Goal: Check status: Check status

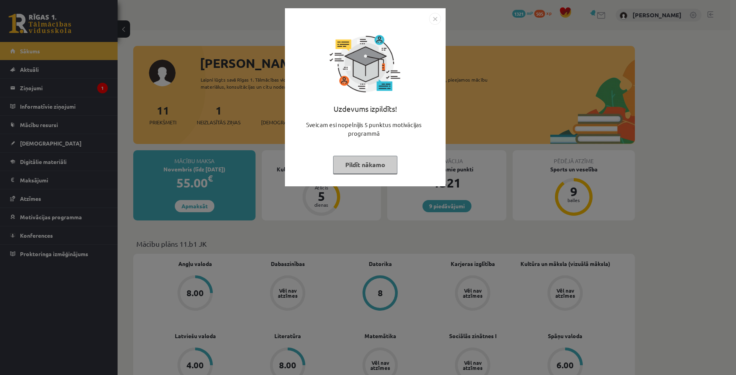
click at [377, 201] on div "Uzdevums izpildīts! Sveicam esi nopelnījis 5 punktus motivācijas programmā Pild…" at bounding box center [368, 187] width 736 height 375
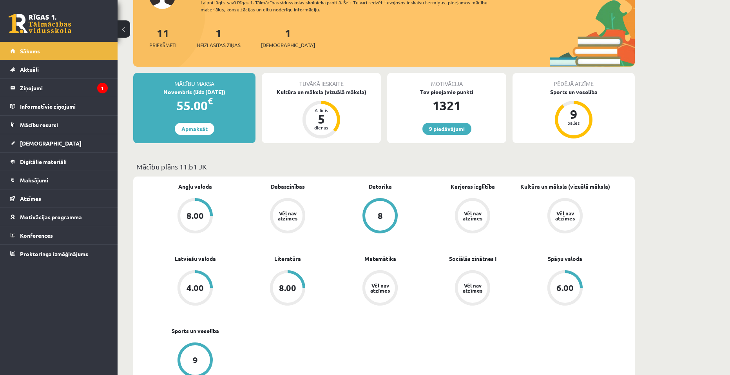
scroll to position [78, 0]
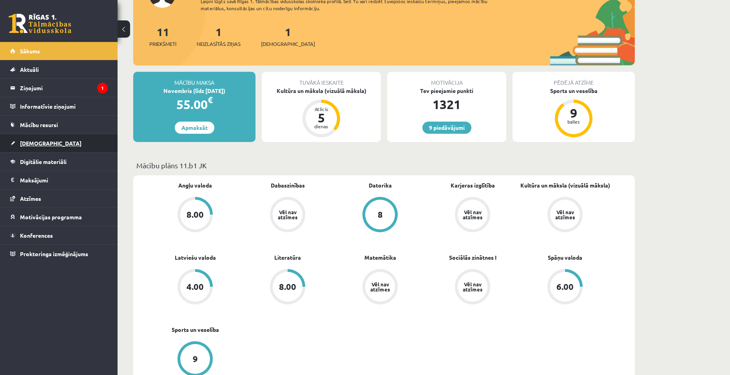
click at [47, 140] on link "[DEMOGRAPHIC_DATA]" at bounding box center [59, 143] width 98 height 18
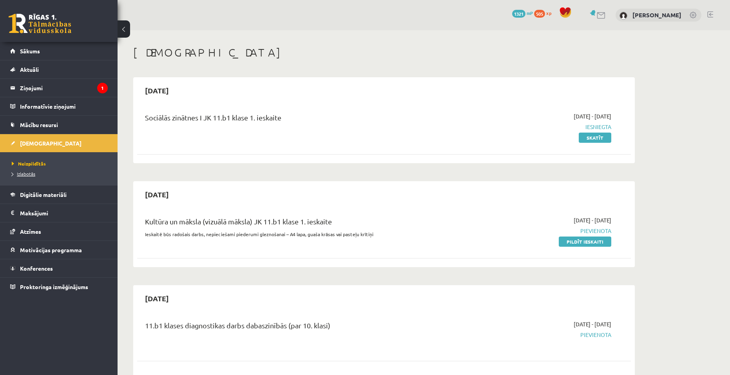
click at [26, 174] on span "Izlabotās" at bounding box center [24, 173] width 24 height 6
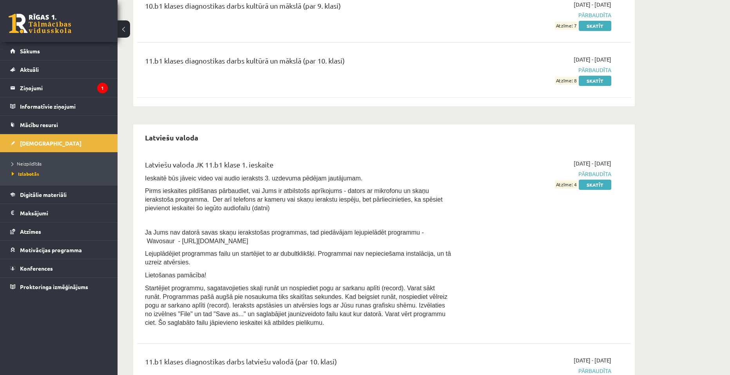
scroll to position [1528, 0]
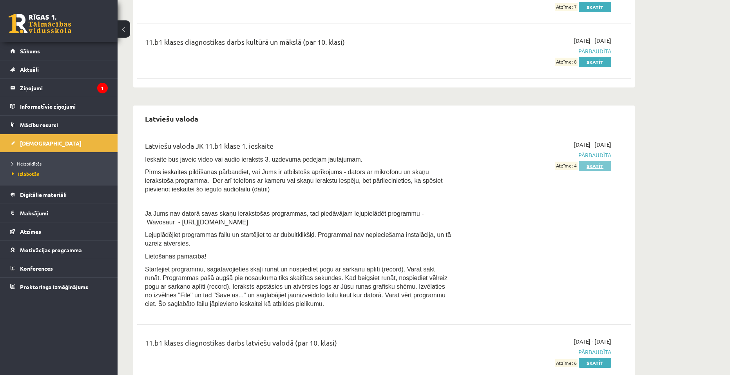
click at [597, 161] on link "Skatīt" at bounding box center [595, 166] width 33 height 10
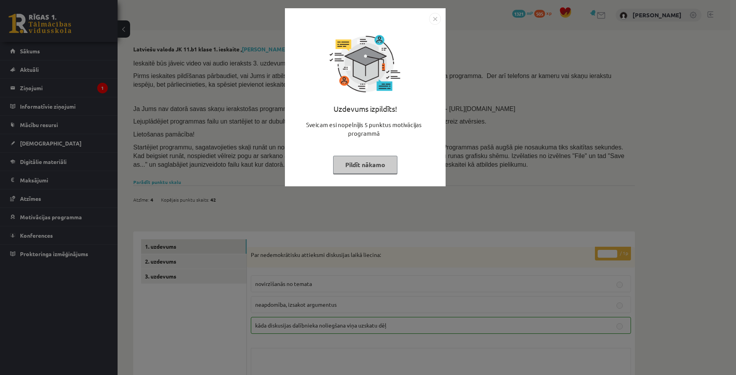
click at [378, 162] on button "Pildīt nākamo" at bounding box center [365, 165] width 64 height 18
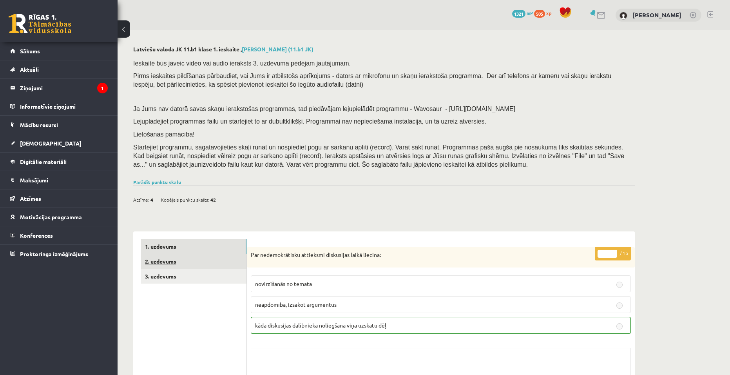
click at [186, 260] on link "2. uzdevums" at bounding box center [193, 261] width 105 height 14
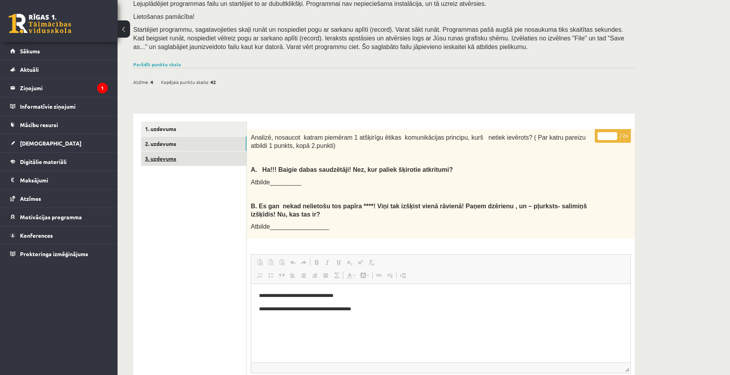
click at [148, 159] on link "3. uzdevums" at bounding box center [193, 158] width 105 height 14
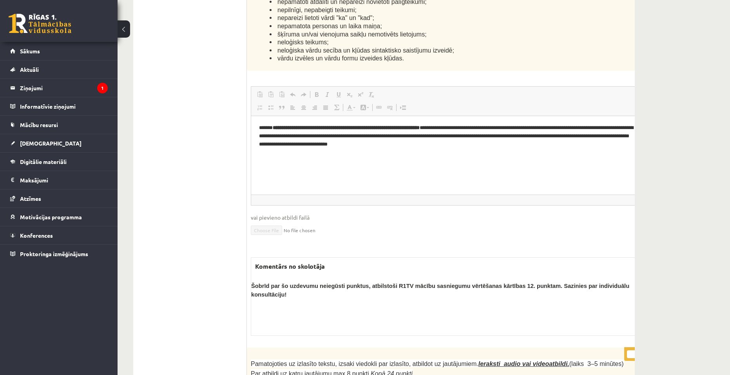
scroll to position [2419, 0]
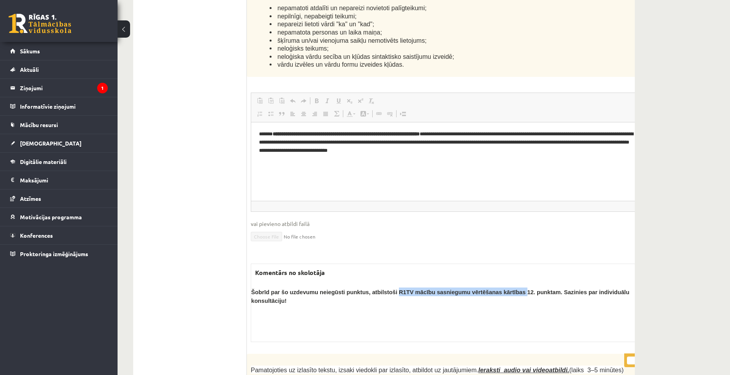
drag, startPoint x: 400, startPoint y: 209, endPoint x: 527, endPoint y: 211, distance: 126.9
click at [527, 289] on span "Šobrīd par šo uzdevumu neiegūsti punktus, atbilstoši R1TV mācību sasniegumu vēr…" at bounding box center [440, 296] width 378 height 15
copy span "R1TV mācību sasniegumu vērtēšanas kārtības"
click at [485, 263] on div "Komentārs no skolotāja Šobrīd par šo uzdevumu neiegūsti punktus, atbilstoši R1T…" at bounding box center [457, 302] width 412 height 78
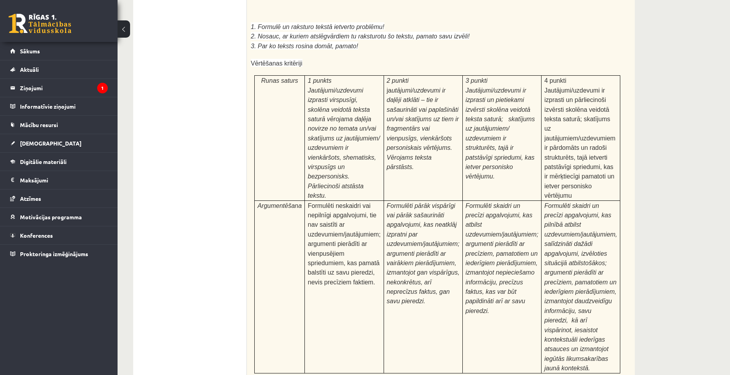
scroll to position [3007, 0]
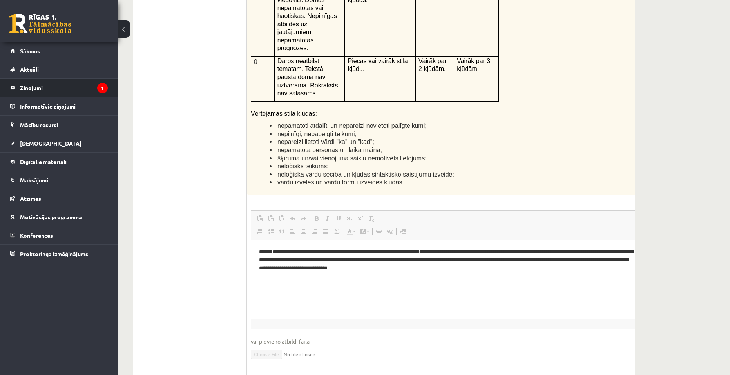
click at [50, 85] on legend "Ziņojumi 1" at bounding box center [64, 88] width 88 height 18
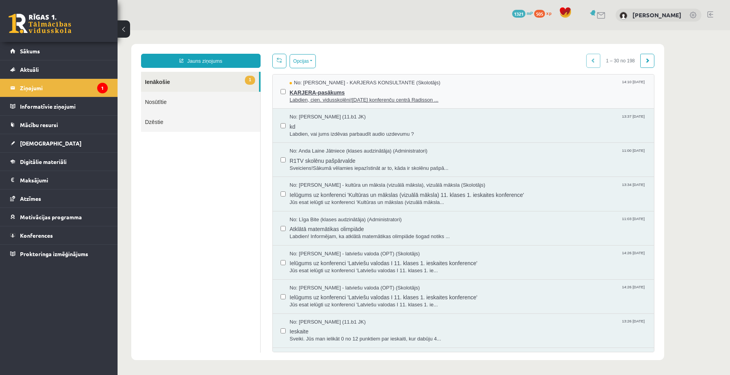
click at [318, 96] on span "Labdien, cien. vidusskolēni!11. oktobrī konferenču centrā Radisson ..." at bounding box center [468, 99] width 356 height 7
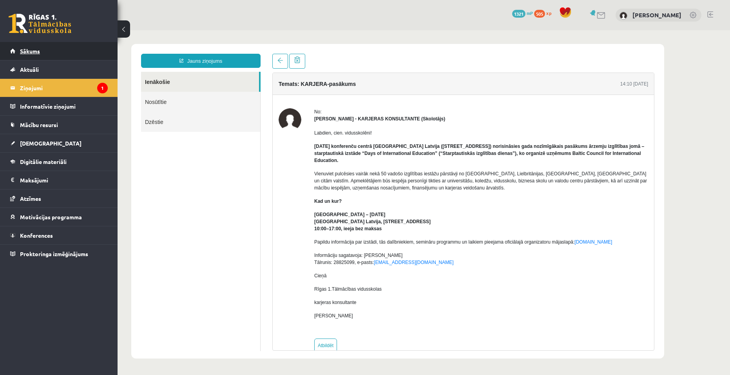
click at [34, 48] on span "Sākums" at bounding box center [30, 50] width 20 height 7
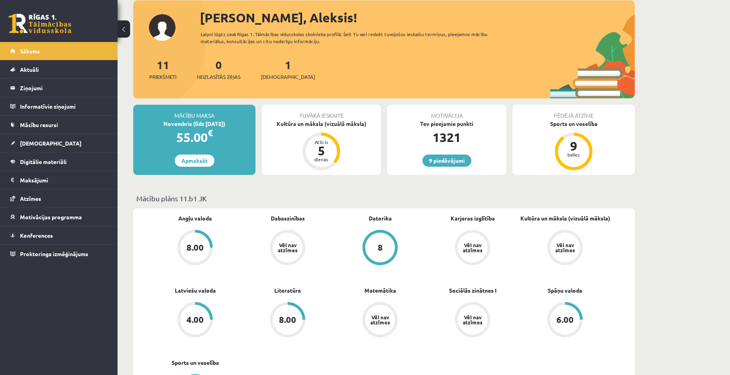
scroll to position [39, 0]
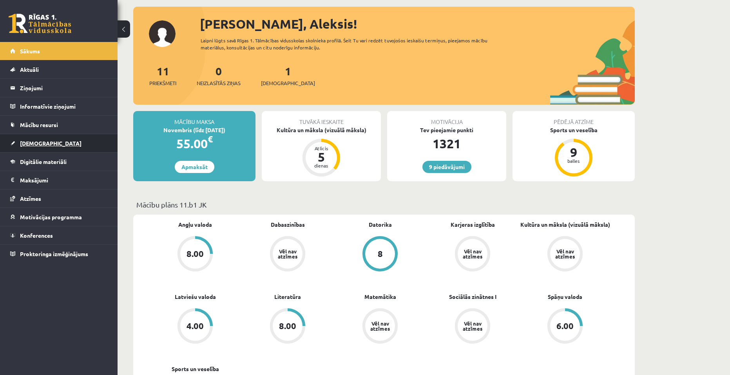
click at [68, 145] on link "[DEMOGRAPHIC_DATA]" at bounding box center [59, 143] width 98 height 18
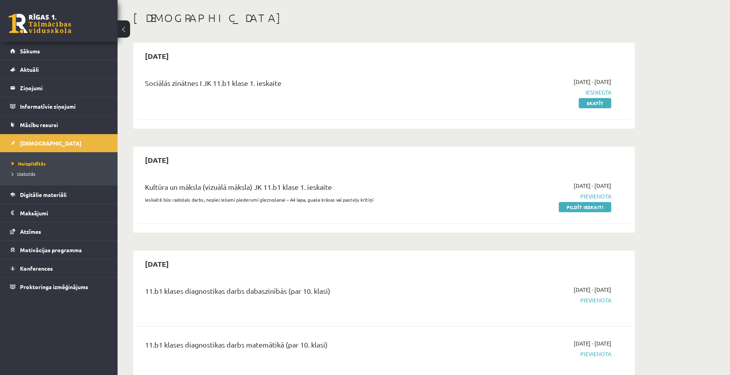
scroll to position [39, 0]
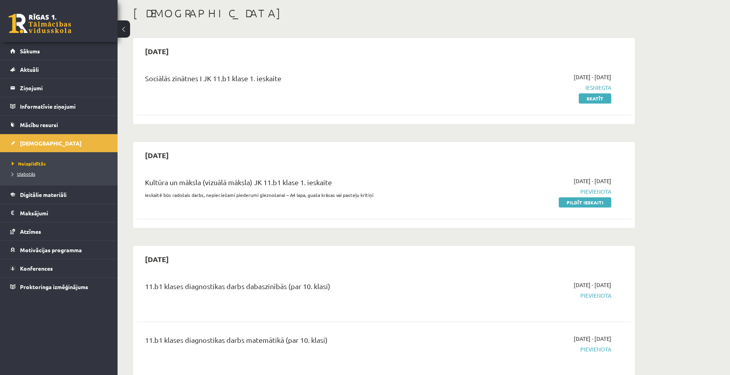
click at [15, 173] on span "Izlabotās" at bounding box center [24, 173] width 24 height 6
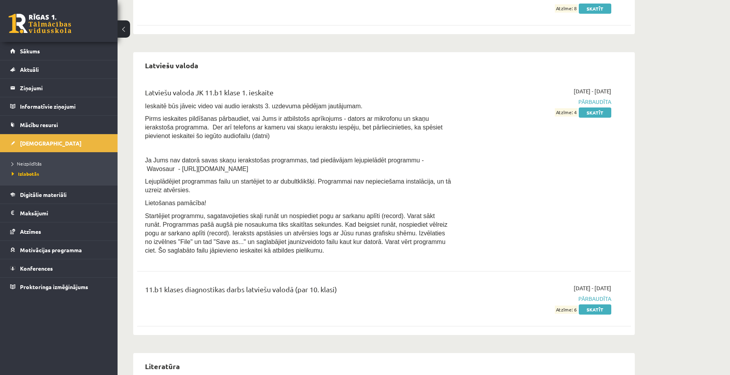
scroll to position [1606, 0]
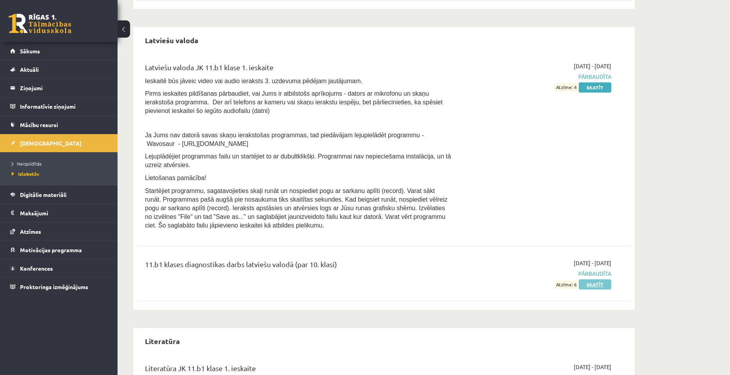
click at [602, 279] on link "Skatīt" at bounding box center [595, 284] width 33 height 10
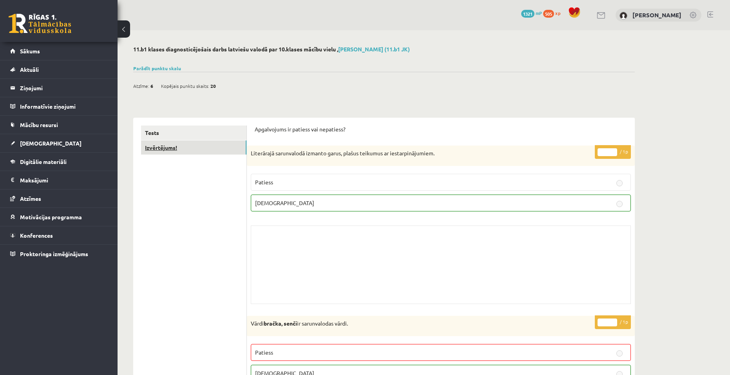
click at [186, 150] on link "Izvērtējums!" at bounding box center [193, 147] width 105 height 14
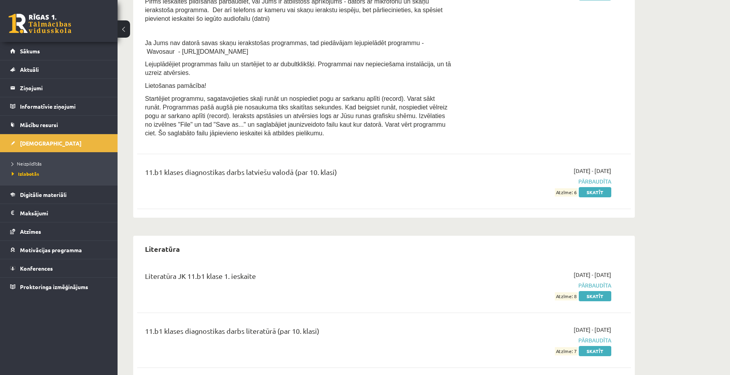
scroll to position [1606, 0]
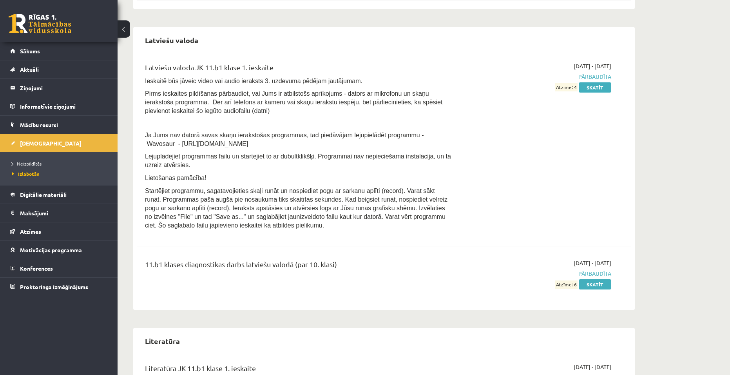
click at [595, 72] on span "Pārbaudīta" at bounding box center [537, 76] width 148 height 8
click at [603, 82] on link "Skatīt" at bounding box center [595, 87] width 33 height 10
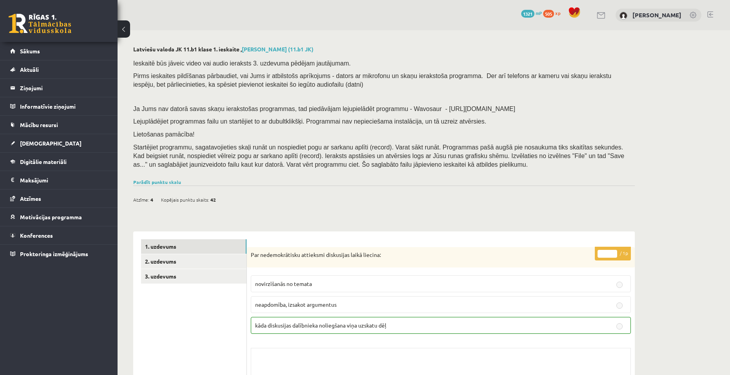
drag, startPoint x: 226, startPoint y: 195, endPoint x: 222, endPoint y: 194, distance: 4.2
click at [222, 194] on div "Atzīme: 4 Kopējais punktu skaits: 42" at bounding box center [383, 195] width 501 height 20
click at [162, 181] on link "Parādīt punktu skalu" at bounding box center [157, 182] width 48 height 6
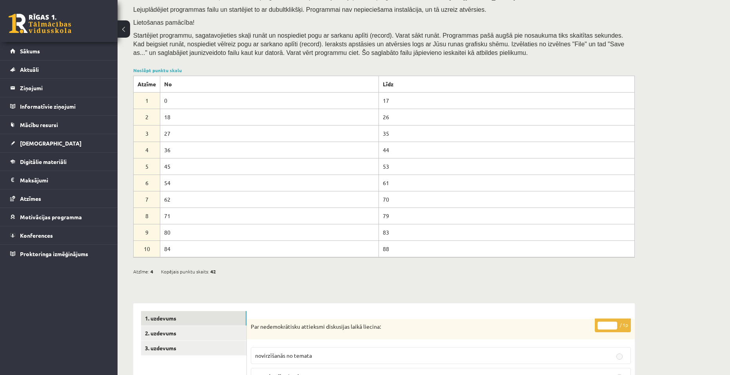
scroll to position [118, 0]
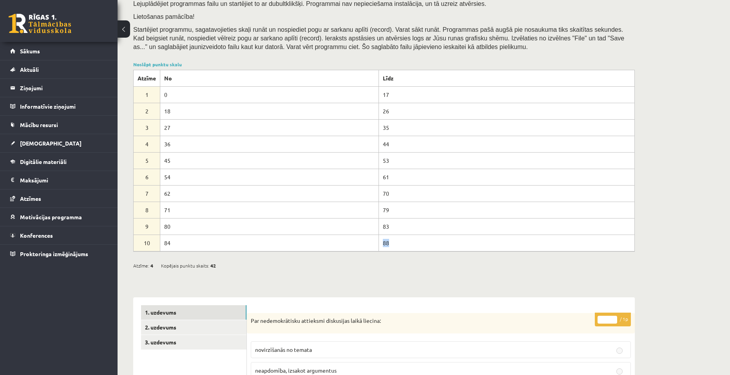
drag, startPoint x: 392, startPoint y: 245, endPoint x: 373, endPoint y: 247, distance: 18.9
click at [373, 247] on tr "10 84 88" at bounding box center [384, 243] width 501 height 16
click at [374, 268] on div "Atzīme: 4 Kopējais punktu skaits: 42" at bounding box center [383, 261] width 501 height 20
click at [188, 324] on link "2. uzdevums" at bounding box center [193, 327] width 105 height 14
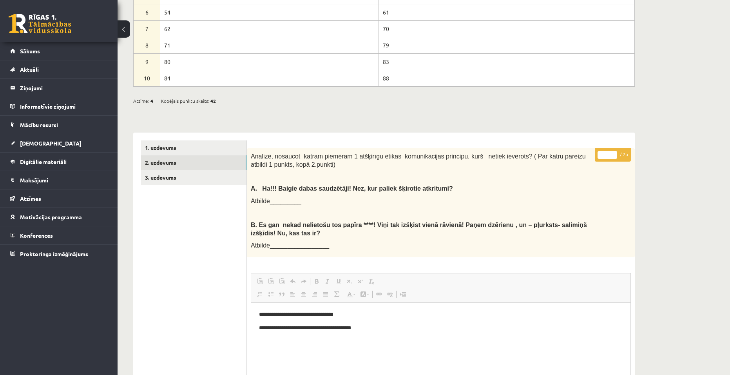
scroll to position [222, 0]
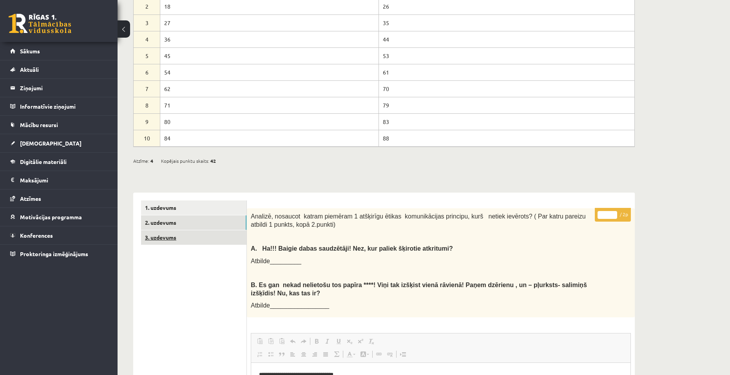
click at [175, 234] on link "3. uzdevums" at bounding box center [193, 237] width 105 height 14
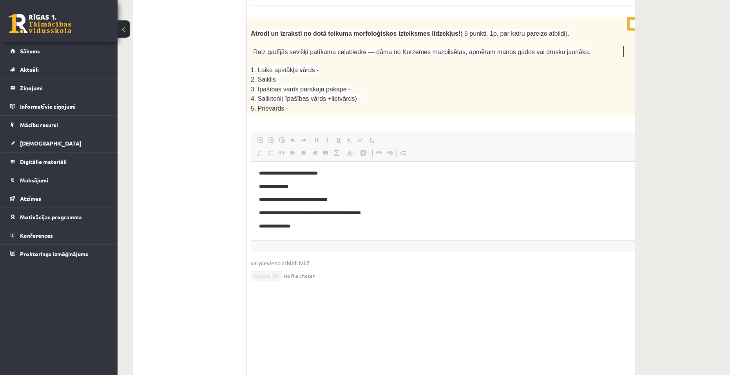
scroll to position [1907, 0]
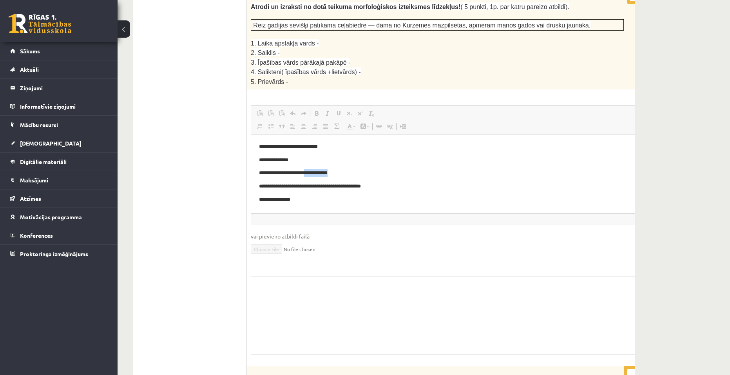
drag, startPoint x: 343, startPoint y: 171, endPoint x: 316, endPoint y: 194, distance: 35.1
click at [313, 177] on p "**********" at bounding box center [446, 173] width 375 height 8
click at [341, 232] on span "vai pievieno atbildi failā" at bounding box center [457, 236] width 412 height 8
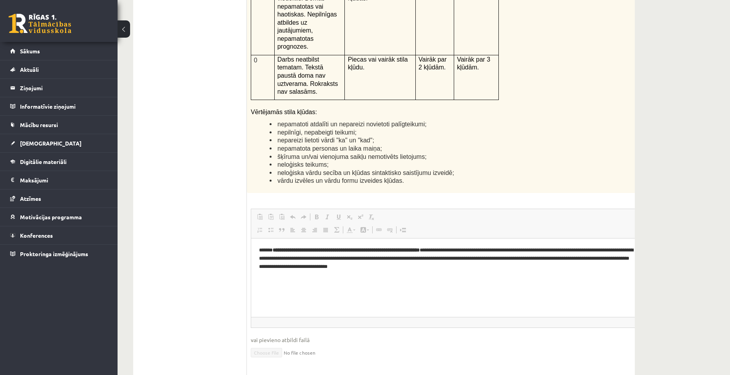
scroll to position [2259, 0]
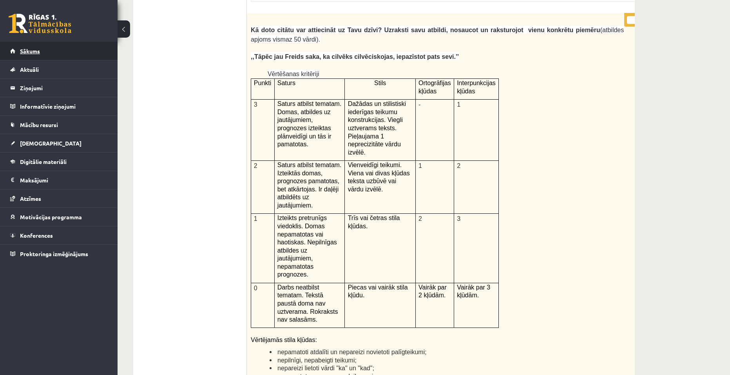
click at [46, 53] on link "Sākums" at bounding box center [59, 51] width 98 height 18
